Goal: Information Seeking & Learning: Learn about a topic

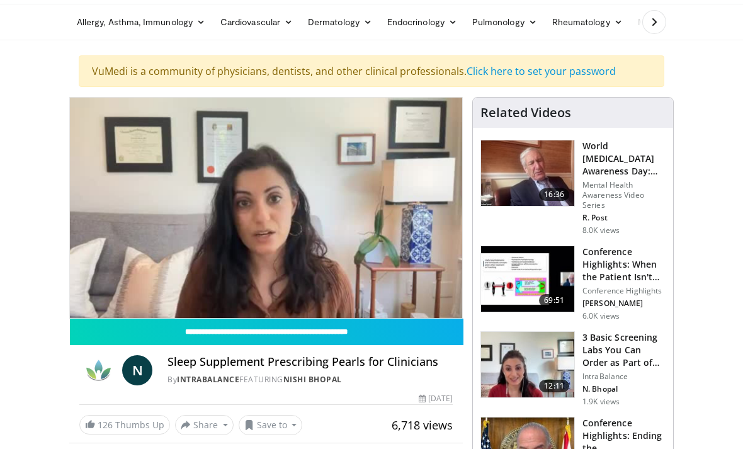
scroll to position [44, 0]
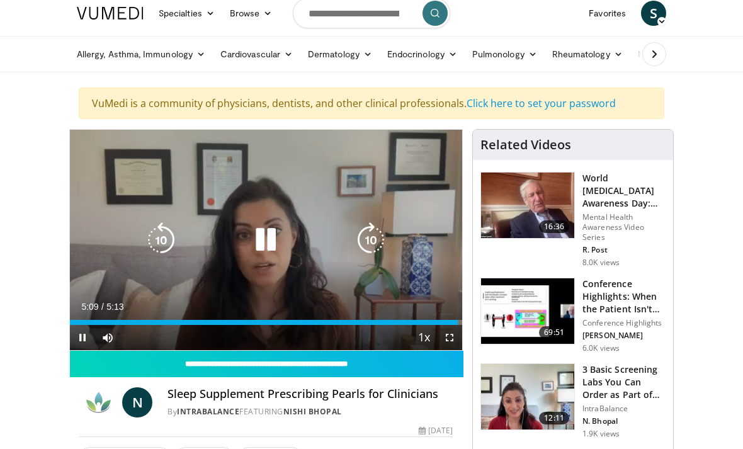
scroll to position [0, 0]
